Goal: Transaction & Acquisition: Purchase product/service

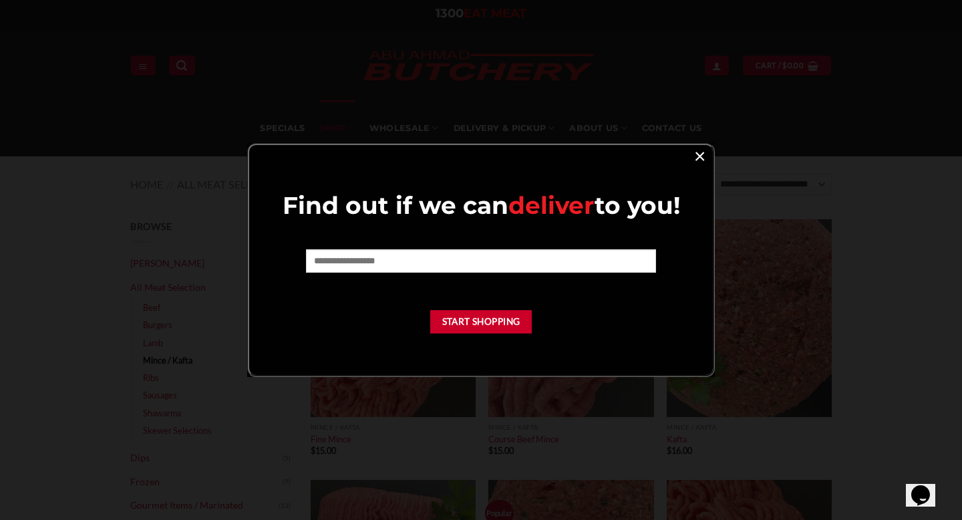
click at [693, 154] on link "×" at bounding box center [699, 155] width 19 height 18
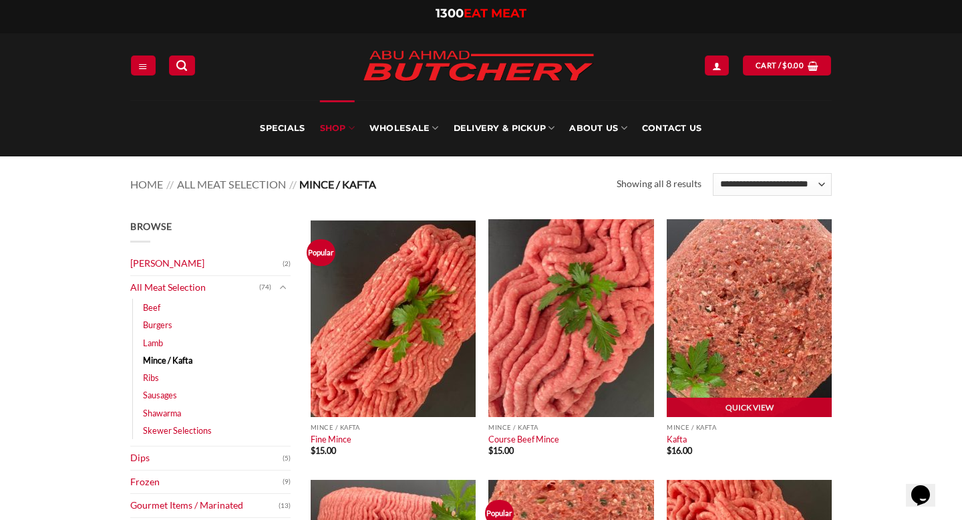
click at [715, 297] on img at bounding box center [749, 318] width 165 height 198
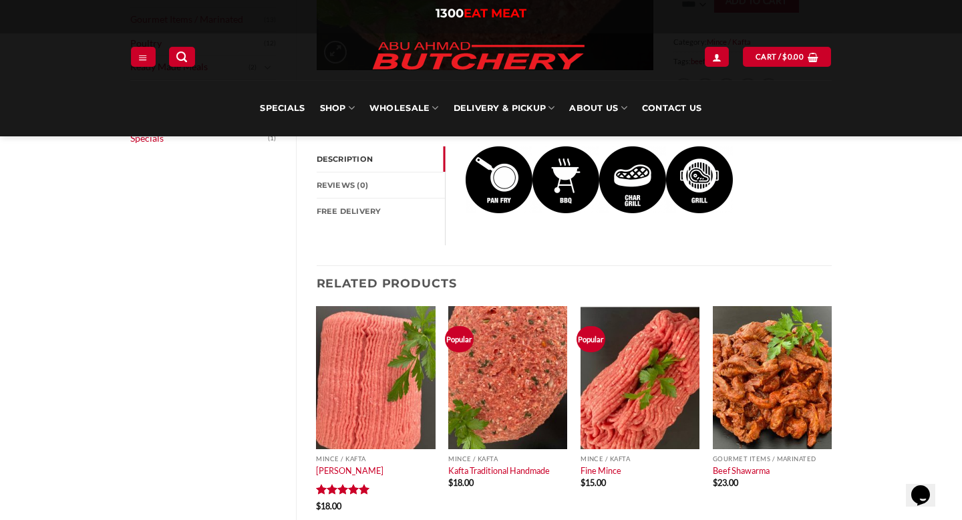
scroll to position [456, 0]
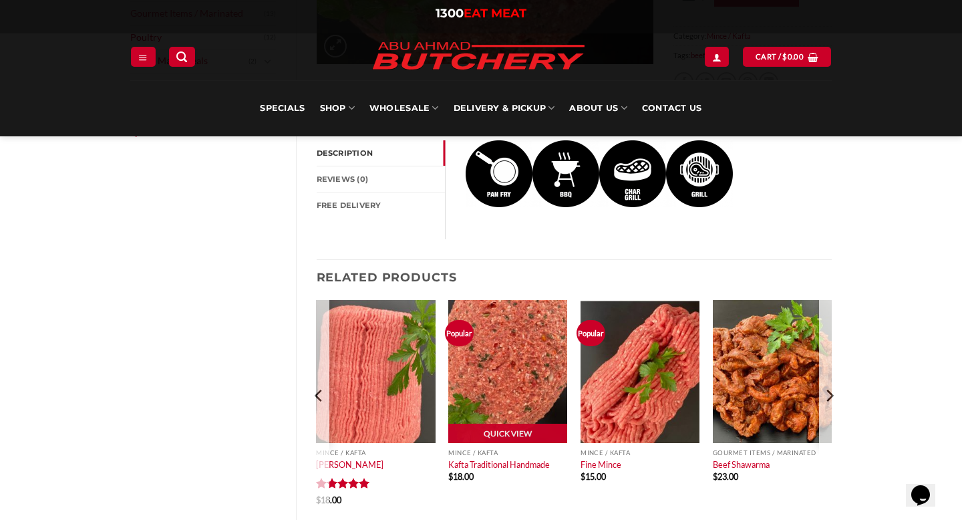
click at [523, 471] on div "Mince / Kafta Kafta Traditional Handmade $ 18.00" at bounding box center [507, 477] width 119 height 68
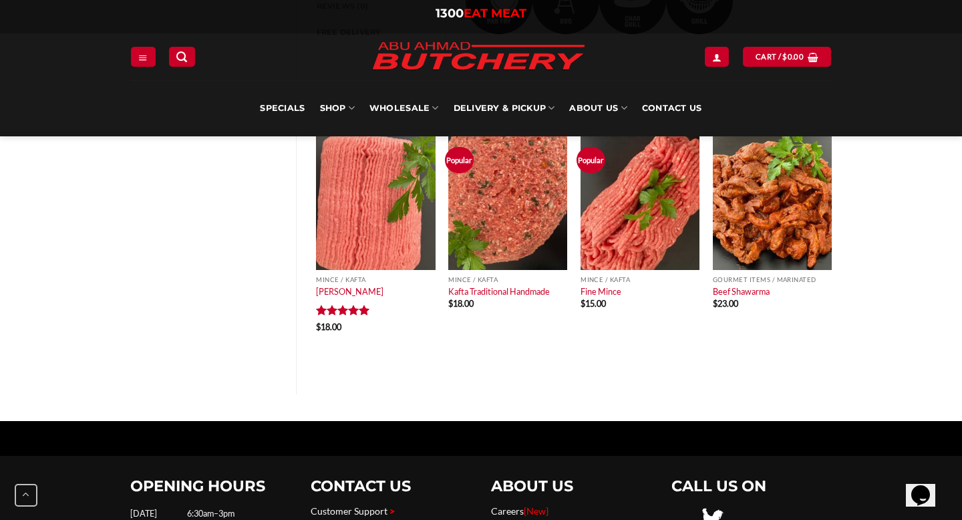
scroll to position [630, 0]
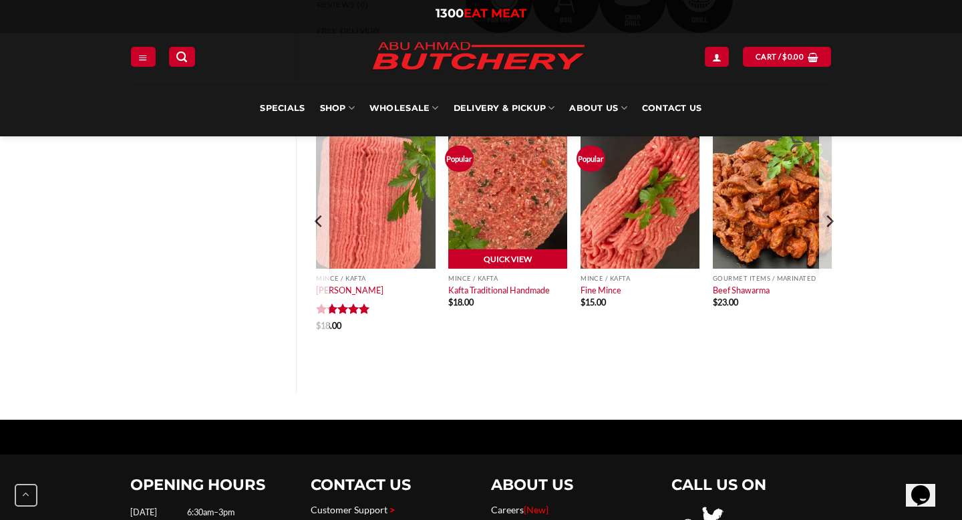
click at [516, 265] on link "Quick View" at bounding box center [507, 259] width 119 height 20
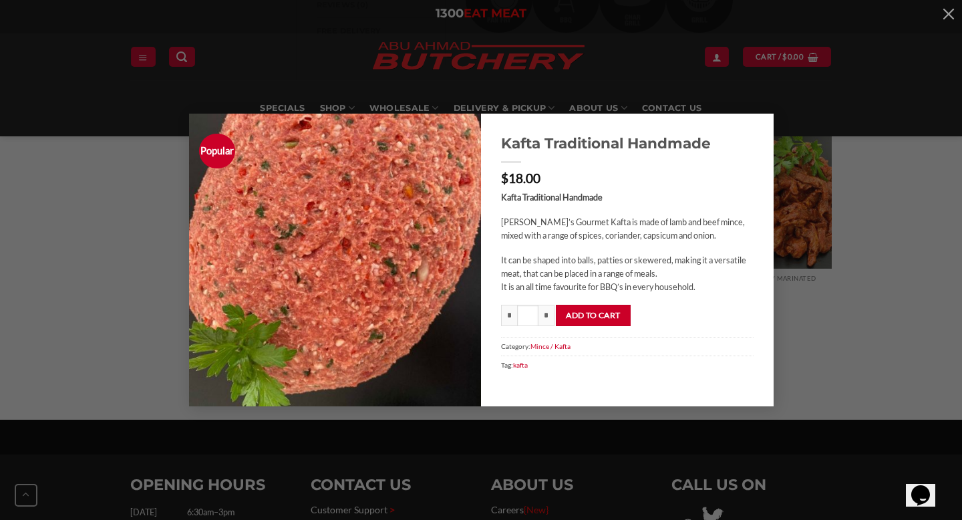
click at [505, 434] on div "Popular Kafta Traditional Handmade $ 18.00 Kafta Traditional Handmade [PERSON_N…" at bounding box center [481, 260] width 962 height 520
